Goal: Task Accomplishment & Management: Use online tool/utility

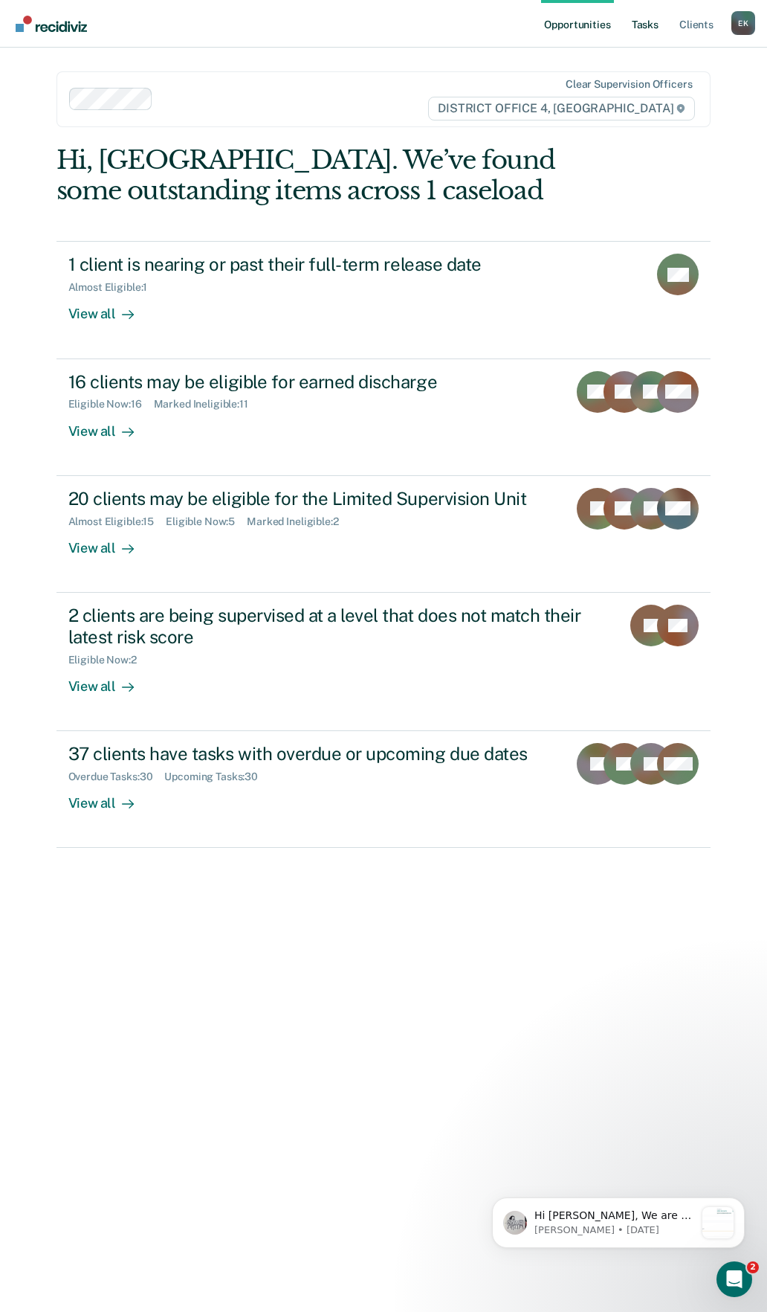
click at [642, 11] on link "Tasks" at bounding box center [645, 24] width 33 height 48
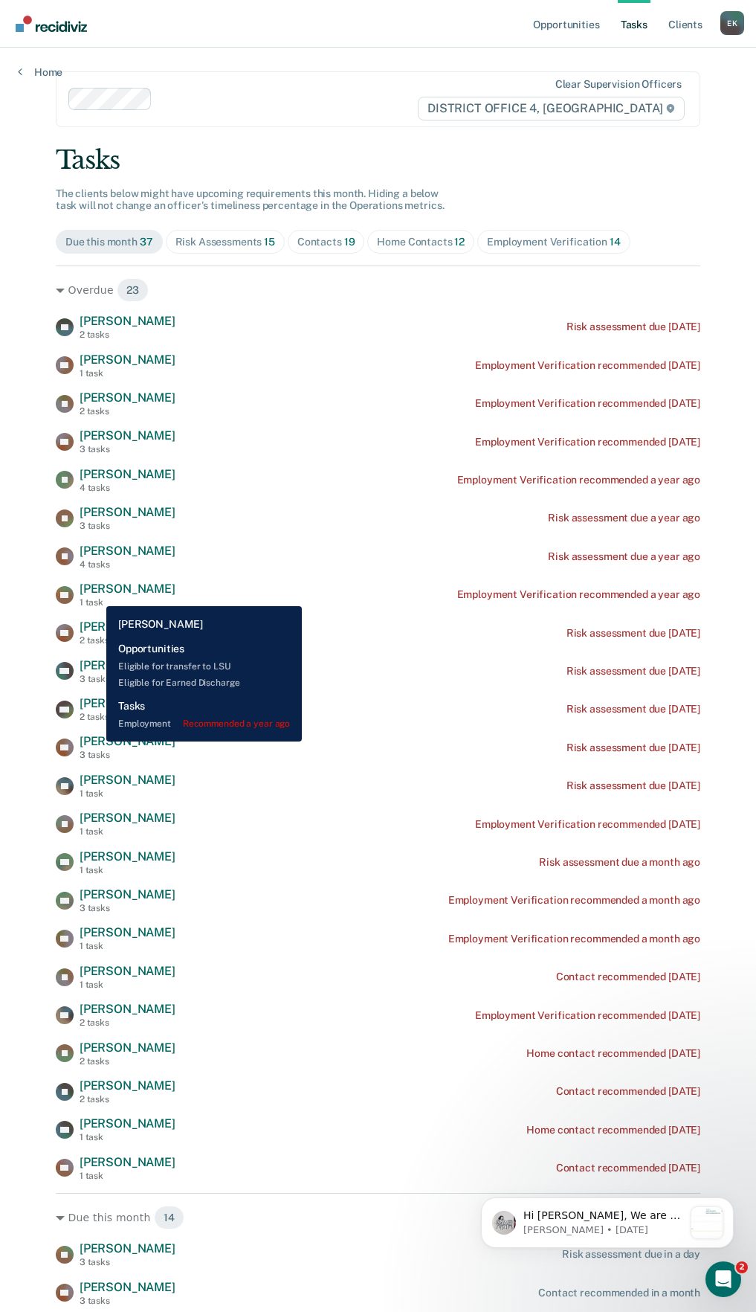
click at [95, 595] on span "[PERSON_NAME]" at bounding box center [128, 589] width 96 height 14
